Goal: Transaction & Acquisition: Purchase product/service

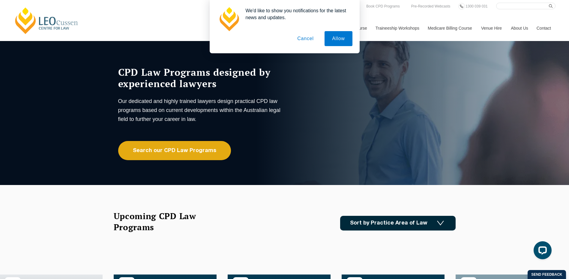
click at [383, 6] on div "We'd like to show you notifications for the latest news and updates. Allow Canc…" at bounding box center [284, 26] width 569 height 53
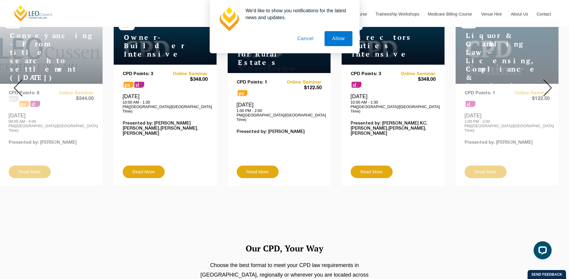
scroll to position [270, 0]
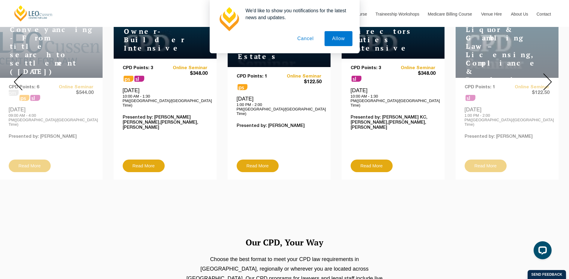
click at [547, 75] on img at bounding box center [547, 81] width 9 height 17
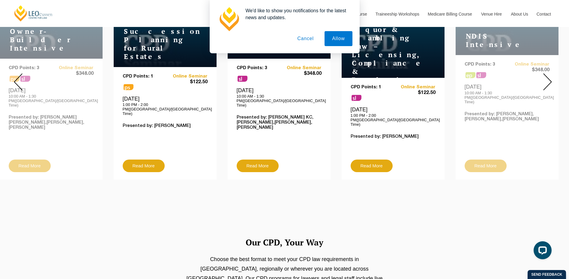
click at [547, 75] on img at bounding box center [547, 81] width 9 height 17
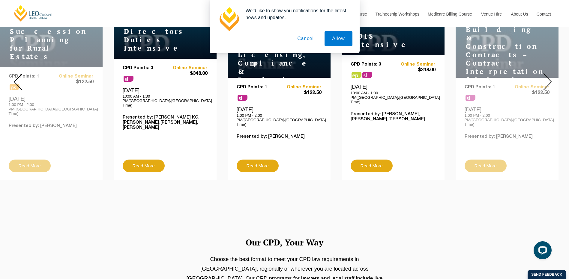
click at [547, 75] on img at bounding box center [547, 81] width 9 height 17
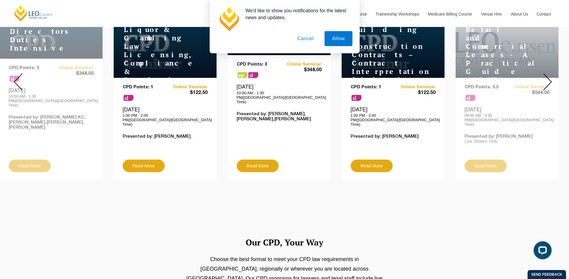
click at [547, 75] on img at bounding box center [547, 81] width 9 height 17
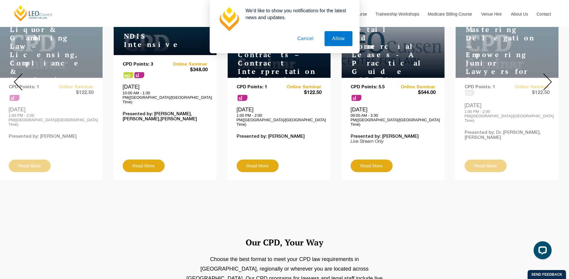
click at [547, 75] on img at bounding box center [547, 81] width 9 height 17
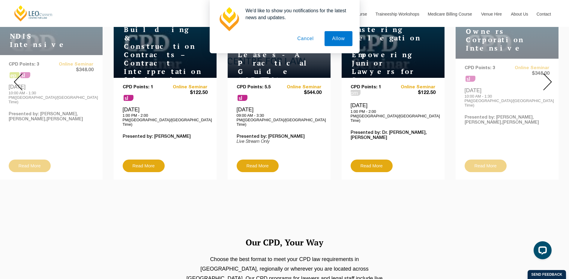
click at [547, 75] on img at bounding box center [547, 81] width 9 height 17
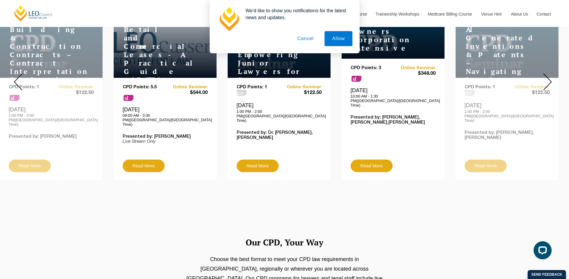
click at [547, 75] on img at bounding box center [547, 81] width 9 height 17
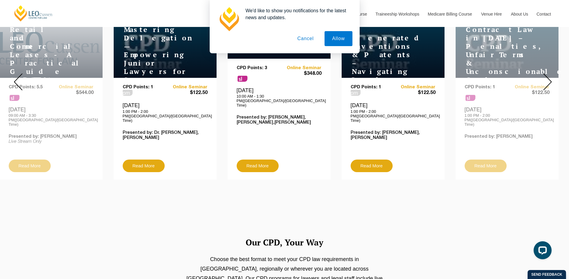
click at [547, 75] on img at bounding box center [547, 81] width 9 height 17
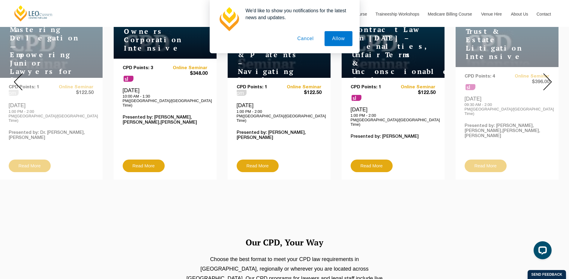
click at [547, 75] on img at bounding box center [547, 81] width 9 height 17
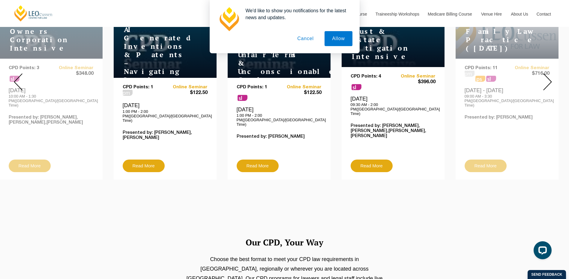
click at [547, 75] on img at bounding box center [547, 81] width 9 height 17
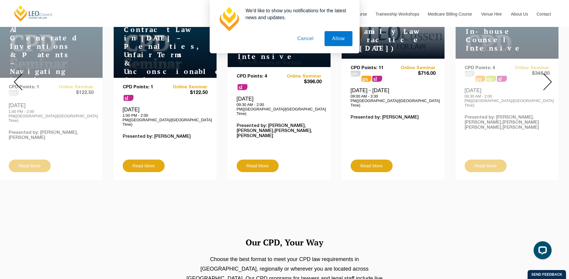
drag, startPoint x: 300, startPoint y: 38, endPoint x: 350, endPoint y: 45, distance: 49.9
click at [301, 39] on button "Cancel" at bounding box center [305, 38] width 31 height 15
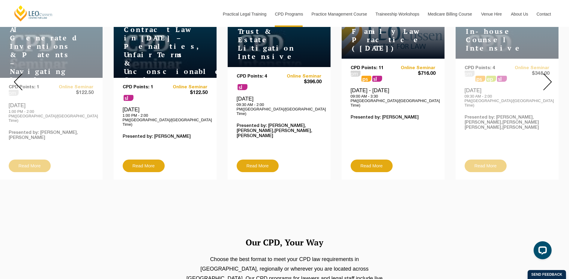
click at [549, 78] on img at bounding box center [547, 81] width 9 height 17
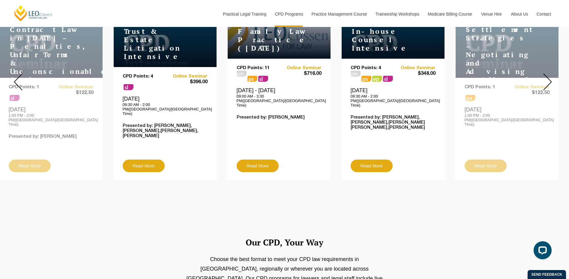
click at [549, 78] on img at bounding box center [547, 81] width 9 height 17
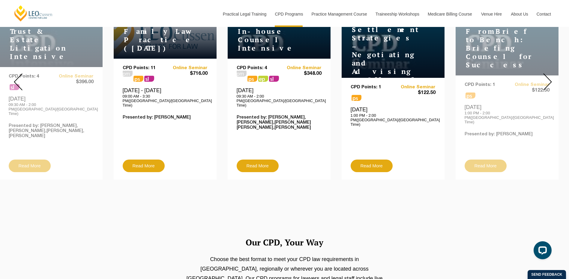
click at [549, 78] on img at bounding box center [547, 81] width 9 height 17
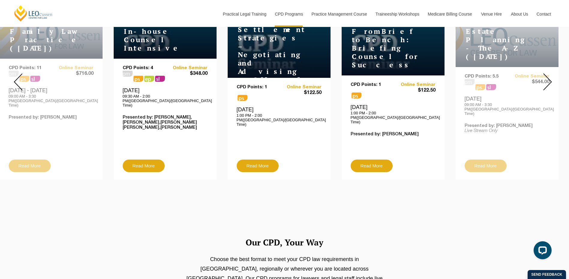
click at [549, 78] on img at bounding box center [547, 81] width 9 height 17
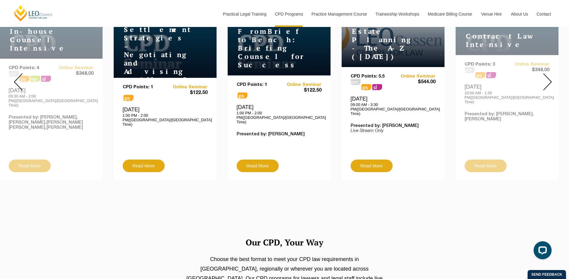
click at [549, 78] on img at bounding box center [547, 81] width 9 height 17
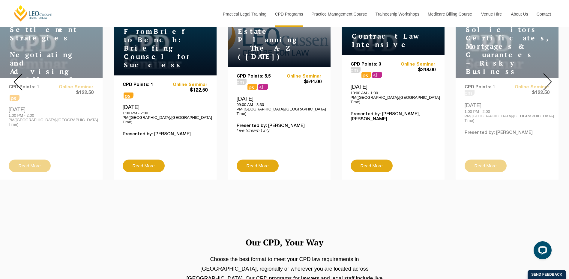
click at [549, 78] on img at bounding box center [547, 81] width 9 height 17
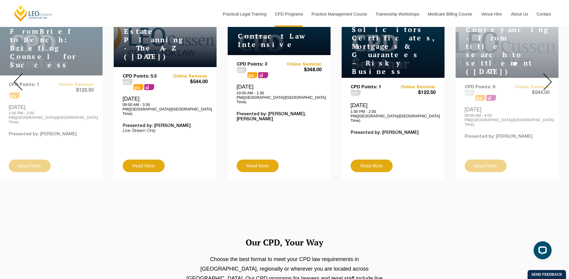
click at [549, 78] on img at bounding box center [547, 81] width 9 height 17
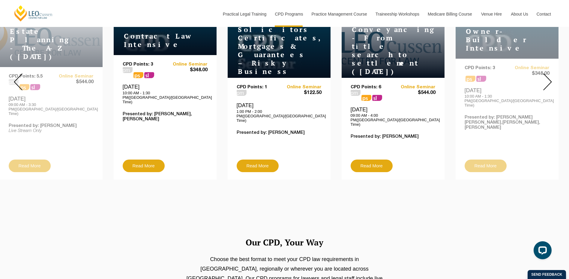
click at [549, 78] on img at bounding box center [547, 81] width 9 height 17
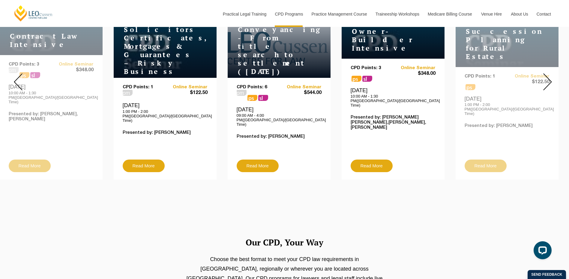
click at [549, 78] on img at bounding box center [547, 81] width 9 height 17
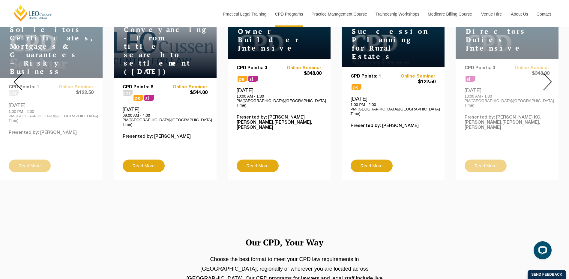
click at [549, 78] on img at bounding box center [547, 81] width 9 height 17
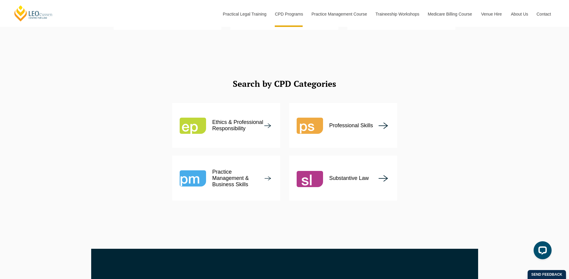
scroll to position [689, 0]
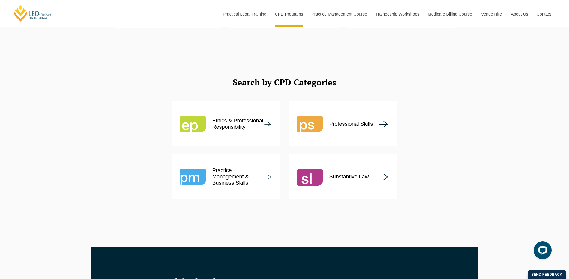
click at [353, 174] on p "Substantive Law" at bounding box center [349, 177] width 40 height 6
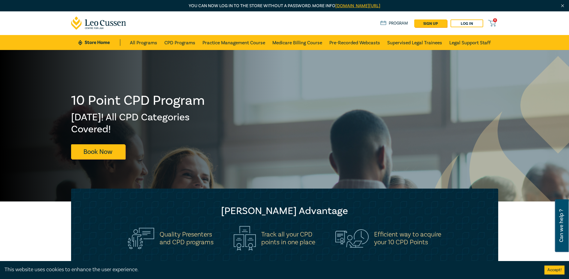
click at [347, 6] on link "leocussen.edu.au/passwordless/" at bounding box center [357, 6] width 45 height 6
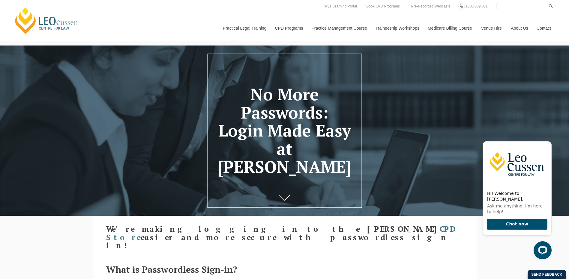
click at [510, 7] on input "Search here" at bounding box center [525, 6] width 59 height 7
type input "Trust account & trust money compliance intensive"
click at [550, 6] on icon "submit" at bounding box center [551, 6] width 4 height 4
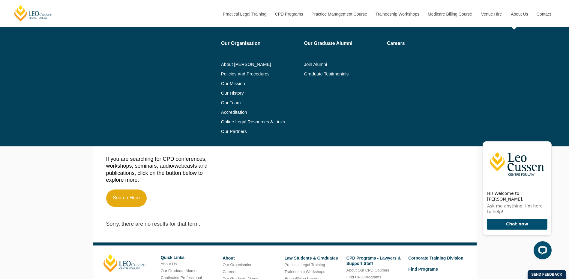
scroll to position [120, 0]
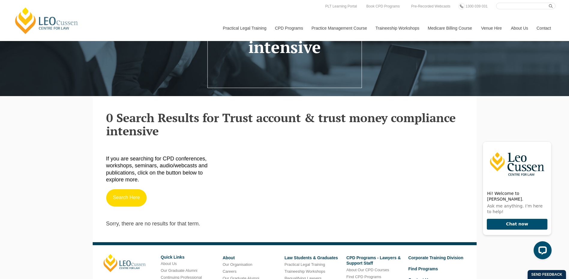
click at [132, 198] on link "Search Here" at bounding box center [126, 197] width 41 height 17
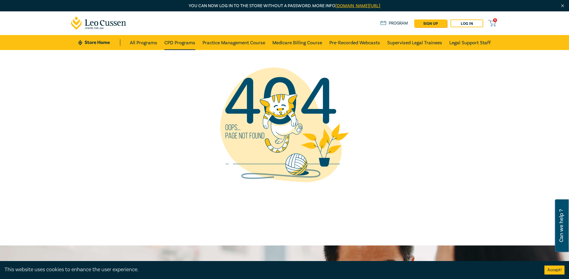
click at [174, 45] on link "CPD Programs" at bounding box center [179, 42] width 31 height 15
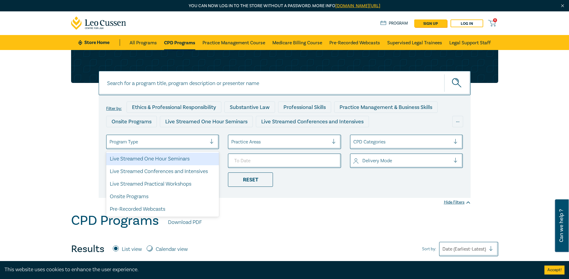
click at [211, 140] on div at bounding box center [214, 142] width 9 height 6
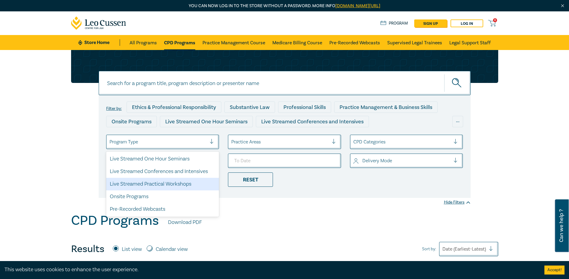
click at [145, 185] on div "Live Streamed Practical Workshops" at bounding box center [162, 184] width 113 height 13
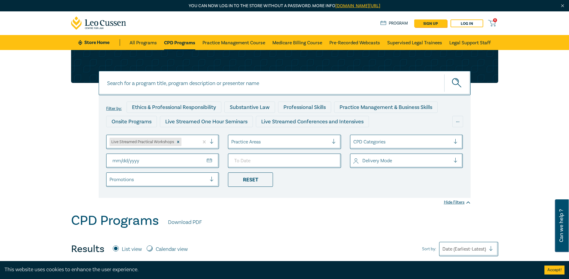
click at [209, 160] on input "From Date" at bounding box center [162, 161] width 113 height 14
type input "2025-12-03"
click at [330, 160] on input "To Date" at bounding box center [284, 161] width 113 height 14
type input "2025-12-03"
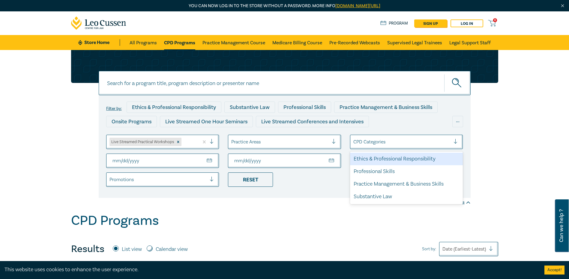
click at [456, 143] on div at bounding box center [457, 142] width 9 height 6
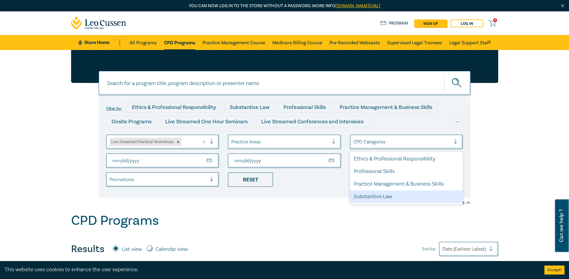
click at [376, 197] on div "Substantive Law" at bounding box center [406, 197] width 113 height 13
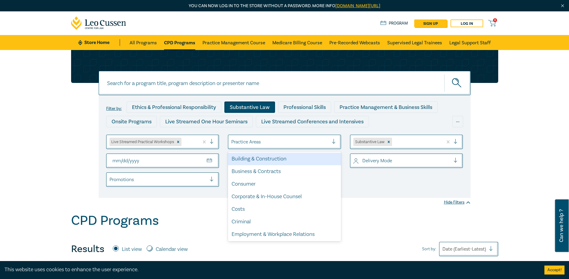
click at [334, 141] on div at bounding box center [336, 142] width 9 height 6
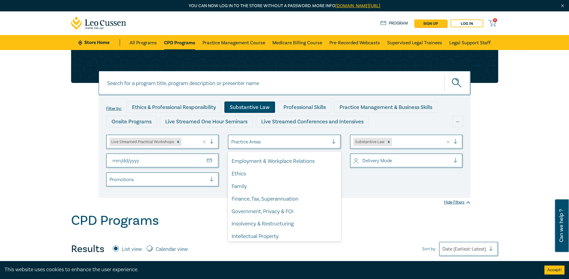
scroll to position [56, 0]
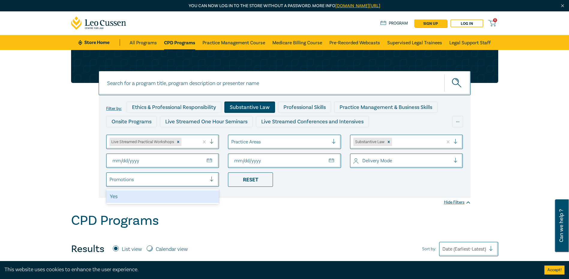
click at [213, 178] on div at bounding box center [214, 180] width 9 height 6
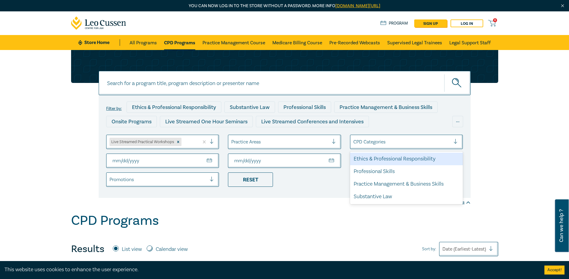
click at [455, 142] on div at bounding box center [457, 142] width 9 height 6
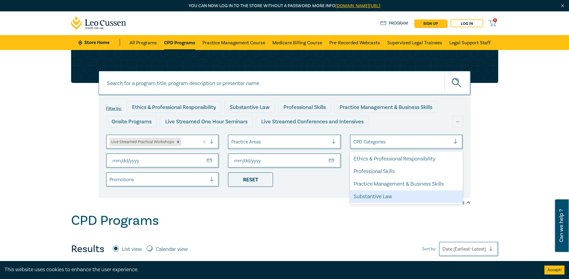
click at [370, 197] on div "Substantive Law" at bounding box center [406, 197] width 113 height 13
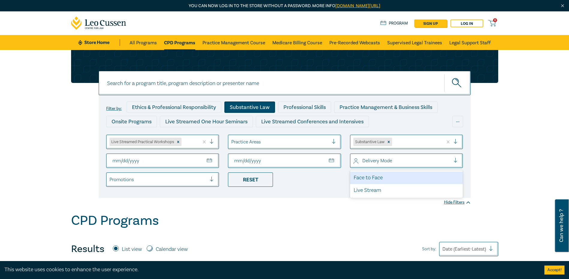
click at [454, 160] on div at bounding box center [457, 161] width 9 height 6
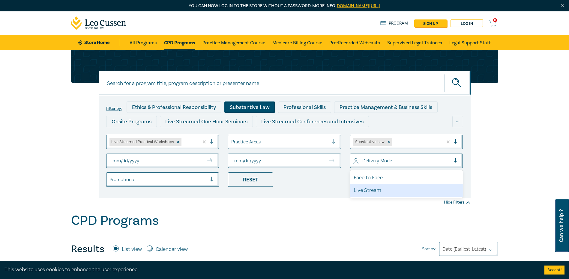
click at [375, 191] on div "Live Stream" at bounding box center [406, 190] width 113 height 13
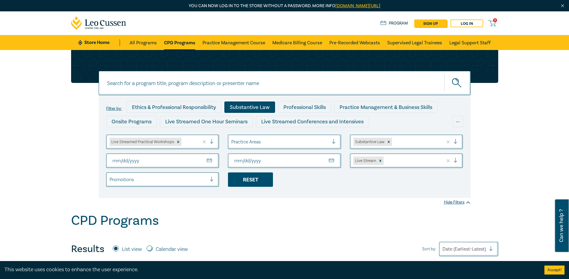
click at [259, 180] on div "Reset" at bounding box center [250, 180] width 45 height 14
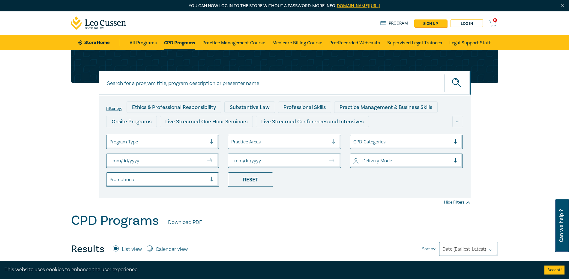
click at [210, 161] on input "From Date" at bounding box center [162, 161] width 113 height 14
type input "2025-11-24"
click at [333, 160] on input "To Date" at bounding box center [284, 161] width 113 height 14
type input "2025-12-31"
click at [254, 179] on div "Reset" at bounding box center [250, 180] width 45 height 14
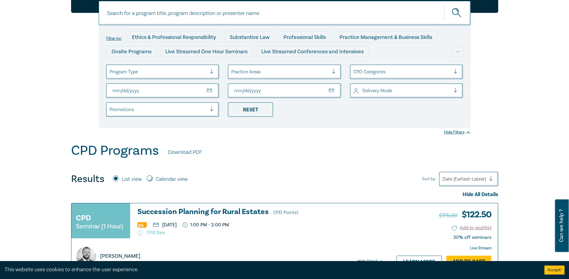
scroll to position [60, 0]
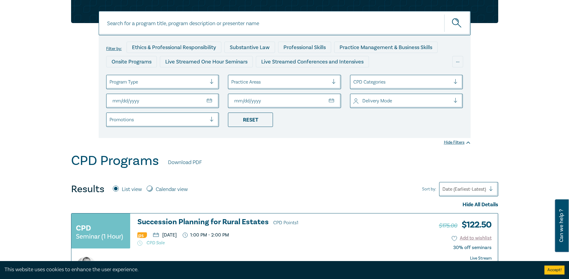
click at [211, 100] on input "From Date" at bounding box center [162, 101] width 113 height 14
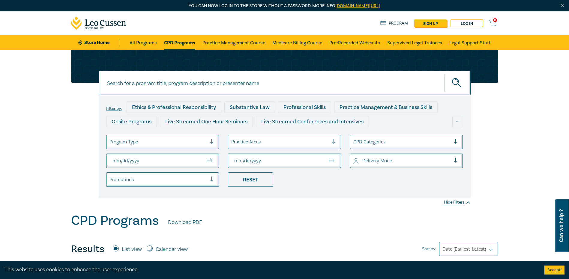
type input "2025-11-24"
click at [330, 159] on input "To Date" at bounding box center [284, 161] width 113 height 14
type input "2026-01-31"
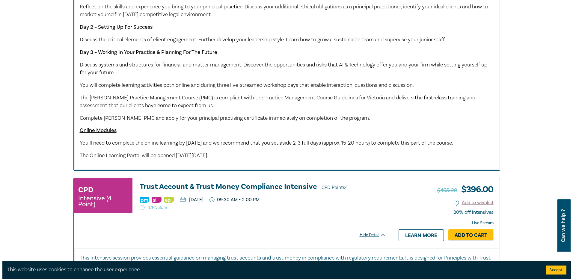
scroll to position [1739, 0]
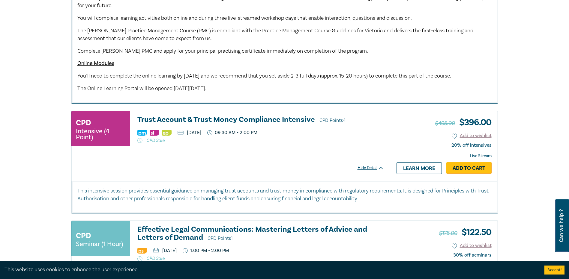
click at [464, 174] on link "Add to Cart" at bounding box center [468, 167] width 45 height 11
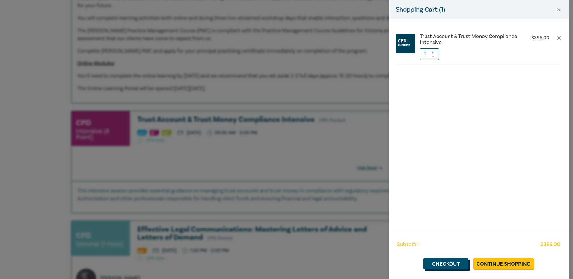
click at [447, 261] on link "Checkout" at bounding box center [446, 263] width 45 height 11
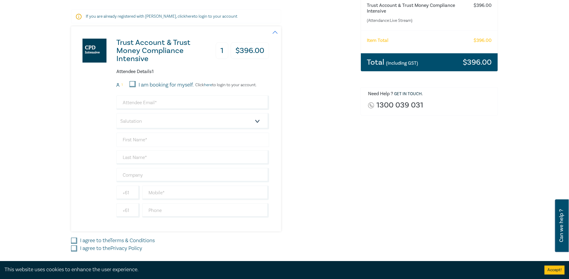
scroll to position [120, 0]
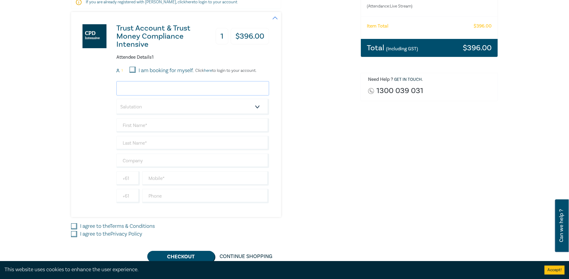
click at [144, 88] on input "email" at bounding box center [192, 88] width 153 height 14
type input "joseph@natoli-howell.com.au"
type input "Joseph"
type input "Rossello"
type input "Natoli Howell Lawyers"
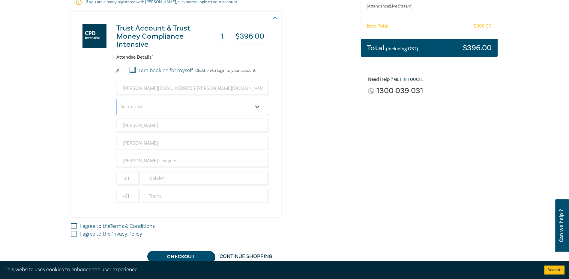
click at [141, 108] on select "Salutation Mr. Mrs. Ms. Miss Dr. Prof. Other" at bounding box center [192, 107] width 153 height 16
select select "Mr."
click at [116, 99] on select "Salutation Mr. Mrs. Ms. Miss Dr. Prof. Other" at bounding box center [192, 107] width 153 height 16
click at [159, 180] on input "text" at bounding box center [205, 178] width 127 height 14
type input "0394602855"
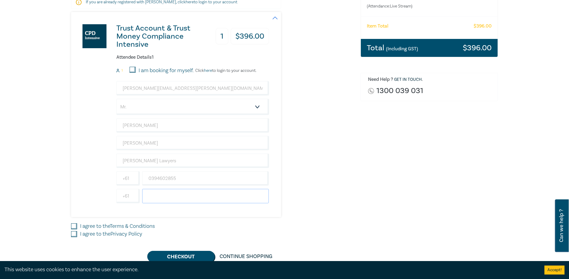
click at [162, 197] on input "text" at bounding box center [205, 196] width 127 height 14
click at [74, 225] on input "I agree to the Terms & Conditions" at bounding box center [74, 227] width 6 height 6
checkbox input "true"
click at [74, 234] on input "I agree to the Privacy Policy" at bounding box center [74, 234] width 6 height 6
checkbox input "true"
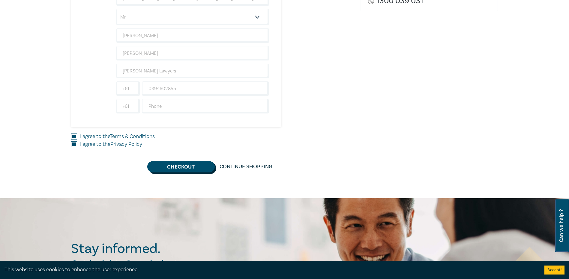
click at [177, 168] on button "Checkout" at bounding box center [180, 166] width 67 height 11
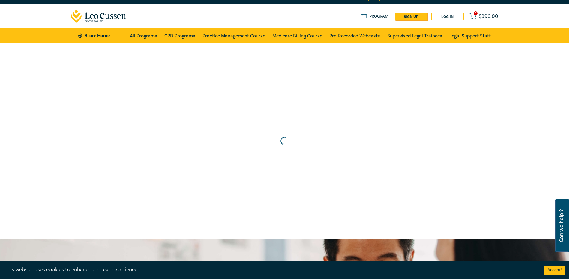
scroll to position [0, 0]
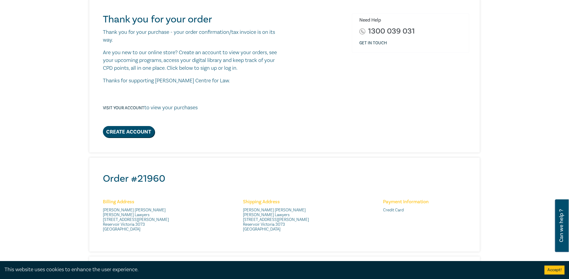
scroll to position [60, 0]
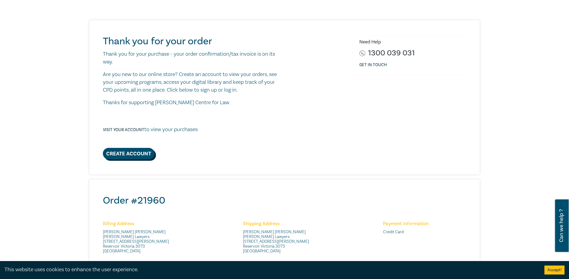
click at [133, 152] on link "Create Account" at bounding box center [129, 153] width 52 height 11
select select "AU"
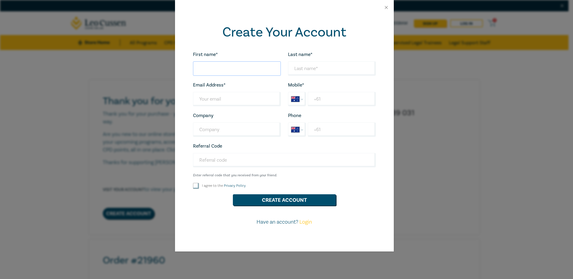
click at [208, 68] on input "First name*" at bounding box center [237, 68] width 88 height 14
type input "Joanne"
click at [299, 67] on input "Last name*" at bounding box center [332, 68] width 88 height 14
type input "[PERSON_NAME]"
click at [205, 97] on input "Last name*" at bounding box center [237, 99] width 88 height 14
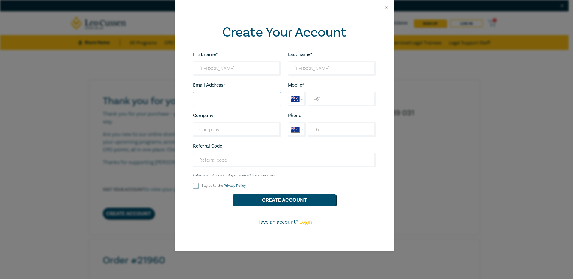
type input "[EMAIL_ADDRESS][DOMAIN_NAME]"
type input "[PERSON_NAME] Lawyers"
click at [322, 100] on input "+61" at bounding box center [342, 99] width 68 height 14
type input "+61 3 9460 2855"
click at [214, 162] on input "Referral Code" at bounding box center [284, 160] width 183 height 14
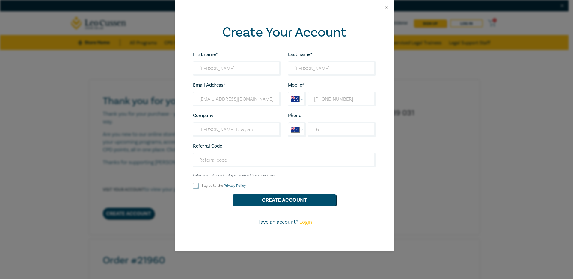
click at [197, 184] on input "I agree to the Privacy Policy" at bounding box center [196, 186] width 6 height 6
checkbox input "true"
click at [289, 199] on button "Create Account" at bounding box center [284, 200] width 103 height 11
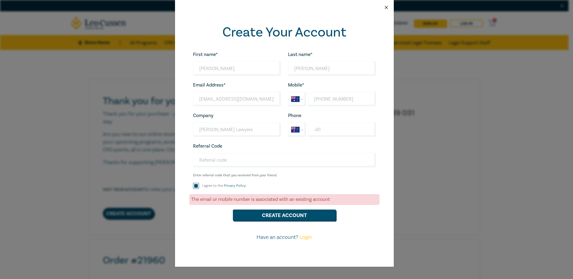
click at [387, 7] on button "Close" at bounding box center [386, 7] width 5 height 5
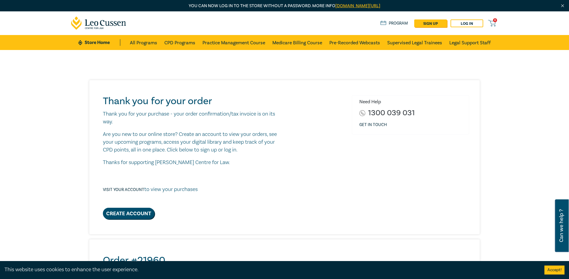
click at [174, 189] on p "Visit your account to view your purchases" at bounding box center [150, 190] width 95 height 8
click at [128, 189] on link "Visit your account" at bounding box center [123, 189] width 41 height 5
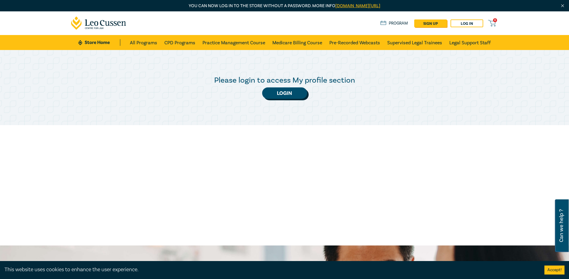
click at [282, 93] on link "Login" at bounding box center [284, 93] width 45 height 11
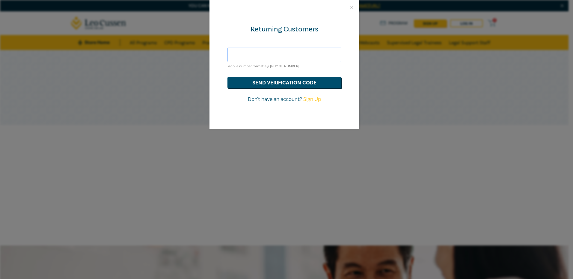
click at [256, 55] on input "text" at bounding box center [285, 55] width 114 height 14
click at [277, 82] on button "send verification code" at bounding box center [285, 82] width 114 height 11
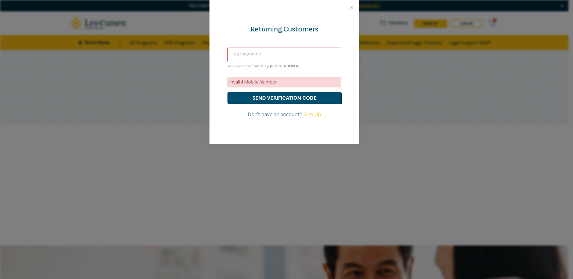
drag, startPoint x: 265, startPoint y: 55, endPoint x: 230, endPoint y: 53, distance: 35.5
click at [230, 53] on input "0408398497" at bounding box center [285, 55] width 114 height 14
type input "accounts@nhlawyers.net.au"
click at [278, 98] on button "send verification code" at bounding box center [285, 97] width 114 height 11
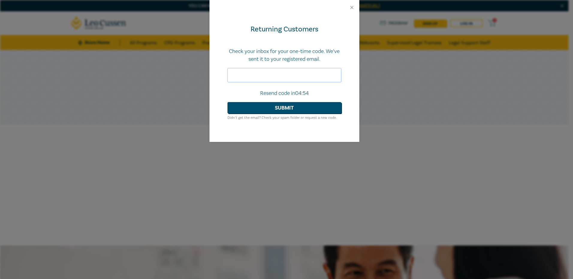
click at [245, 76] on input "text" at bounding box center [285, 75] width 114 height 14
click at [240, 76] on input "text" at bounding box center [285, 75] width 114 height 14
type input "054605"
click at [285, 109] on button "Submit" at bounding box center [285, 107] width 114 height 11
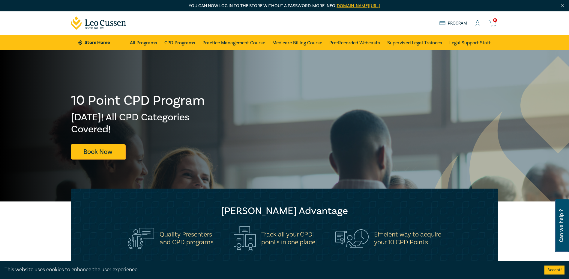
click at [478, 23] on icon at bounding box center [477, 23] width 6 height 6
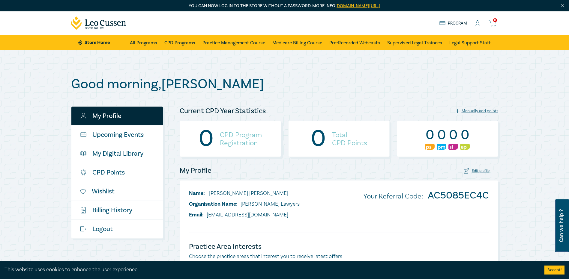
click at [477, 22] on icon at bounding box center [477, 23] width 6 height 6
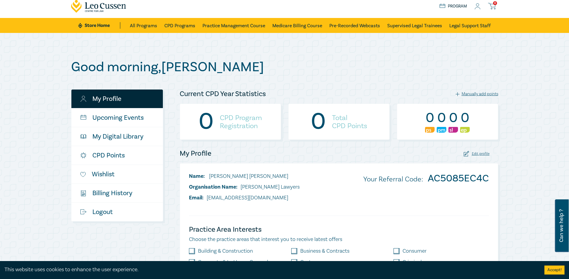
scroll to position [30, 0]
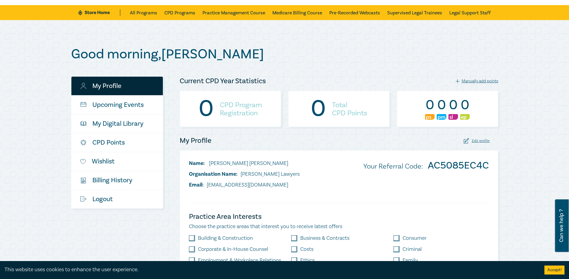
click at [482, 141] on div "Edit profile" at bounding box center [476, 141] width 26 height 6
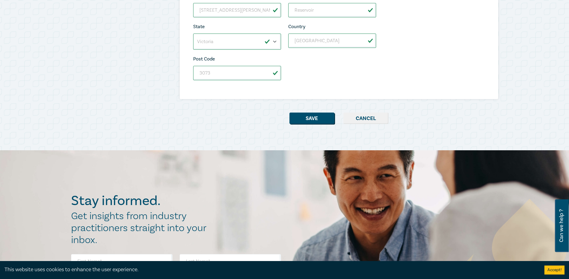
scroll to position [390, 0]
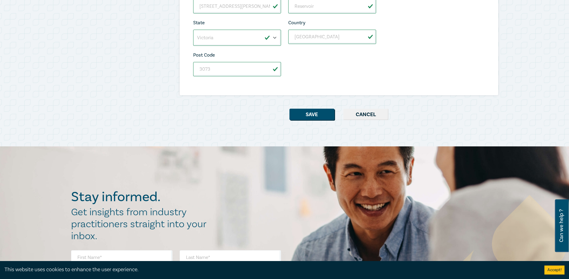
click at [365, 115] on button "Cancel" at bounding box center [365, 114] width 45 height 11
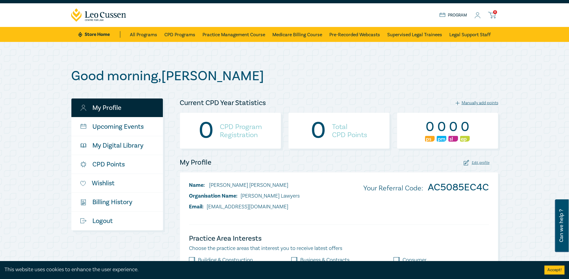
scroll to position [0, 0]
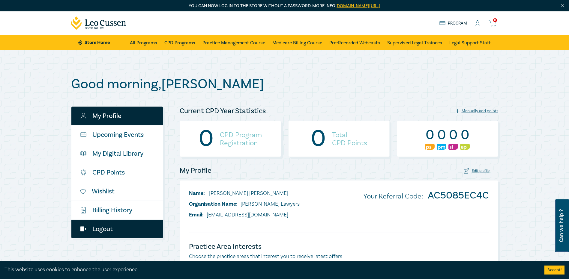
click at [98, 230] on link "Logout" at bounding box center [116, 229] width 91 height 19
